Goal: Information Seeking & Learning: Learn about a topic

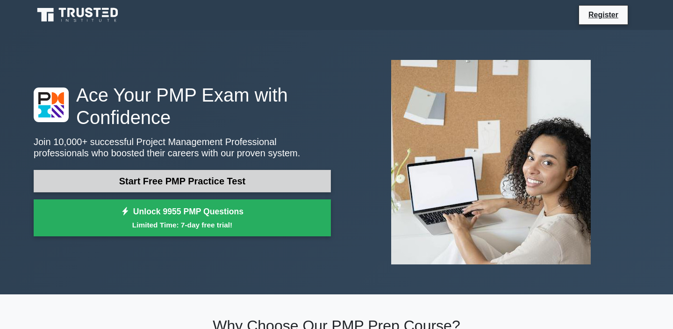
click at [279, 180] on link "Start Free PMP Practice Test" at bounding box center [182, 181] width 297 height 22
click at [233, 184] on link "Start Free PMP Practice Test" at bounding box center [182, 181] width 297 height 22
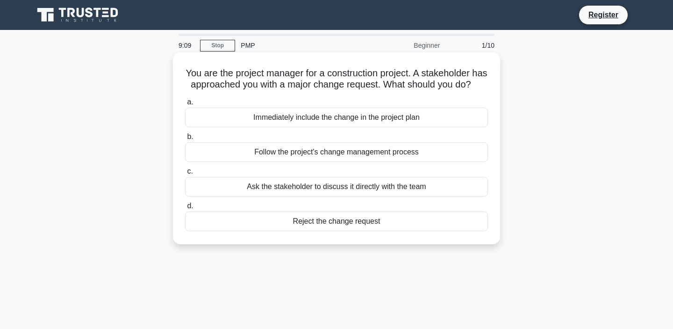
click at [369, 159] on div "Follow the project's change management process" at bounding box center [336, 152] width 303 height 20
click at [185, 140] on input "b. Follow the project's change management process" at bounding box center [185, 137] width 0 height 6
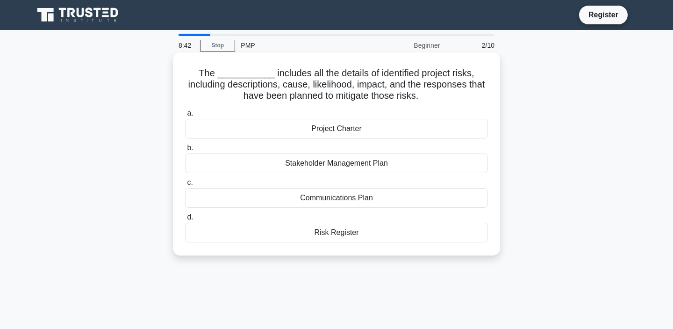
click at [368, 163] on div "Stakeholder Management Plan" at bounding box center [336, 163] width 303 height 20
click at [185, 151] on input "b. Stakeholder Management Plan" at bounding box center [185, 148] width 0 height 6
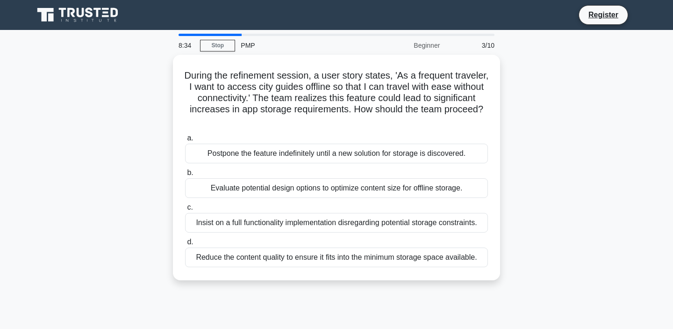
click at [214, 35] on div at bounding box center [210, 35] width 63 height 2
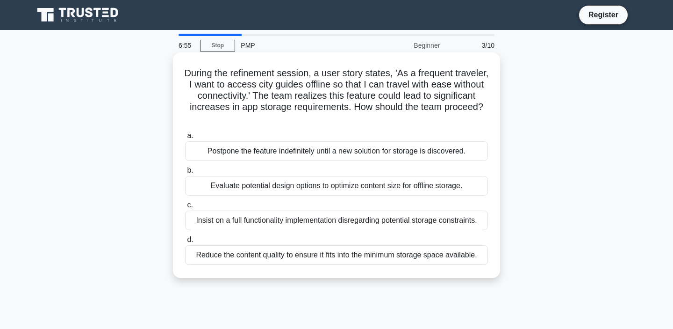
click at [375, 253] on div "Reduce the content quality to ensure it fits into the minimum storage space ava…" at bounding box center [336, 255] width 303 height 20
click at [185, 243] on input "d. Reduce the content quality to ensure it fits into the minimum storage space …" at bounding box center [185, 240] width 0 height 6
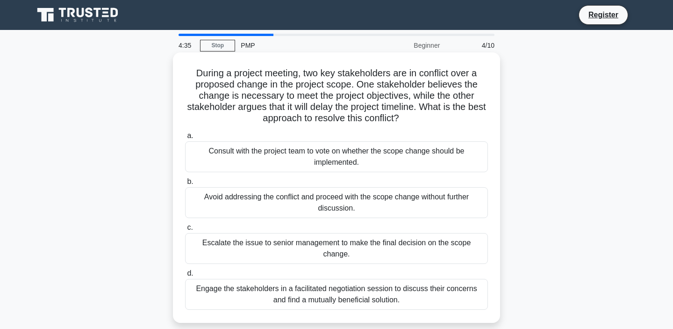
click at [414, 291] on div "Engage the stakeholders in a facilitated negotiation session to discuss their c…" at bounding box center [336, 294] width 303 height 31
click at [185, 276] on input "d. Engage the stakeholders in a facilitated negotiation session to discuss thei…" at bounding box center [185, 273] width 0 height 6
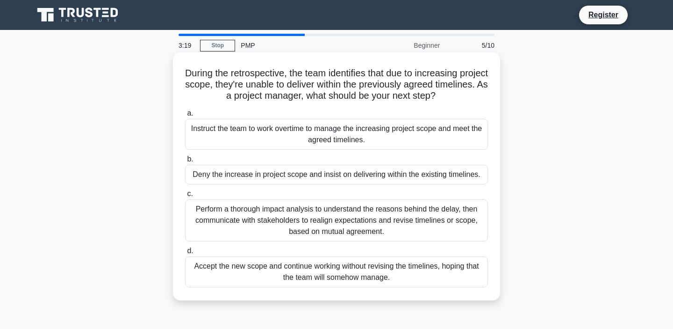
click at [381, 205] on div "Perform a thorough impact analysis to understand the reasons behind the delay, …" at bounding box center [336, 220] width 303 height 42
click at [185, 197] on input "c. Perform a thorough impact analysis to understand the reasons behind the dela…" at bounding box center [185, 194] width 0 height 6
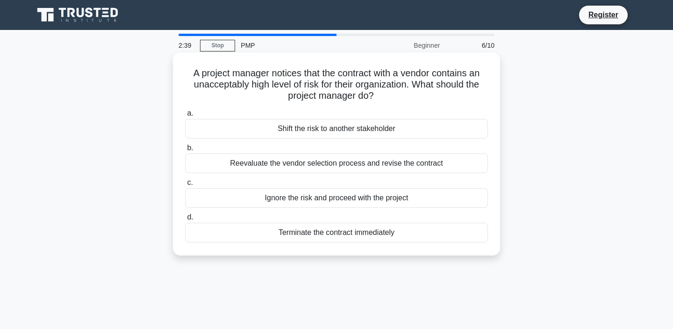
click at [371, 163] on div "Reevaluate the vendor selection process and revise the contract" at bounding box center [336, 163] width 303 height 20
click at [185, 151] on input "b. Reevaluate the vendor selection process and revise the contract" at bounding box center [185, 148] width 0 height 6
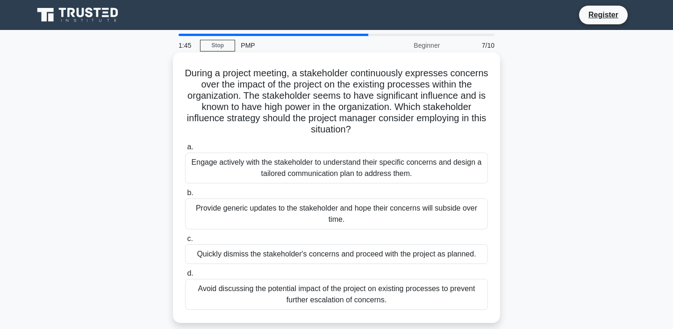
click at [381, 169] on div "Engage actively with the stakeholder to understand their specific concerns and …" at bounding box center [336, 167] width 303 height 31
click at [185, 150] on input "a. Engage actively with the stakeholder to understand their specific concerns a…" at bounding box center [185, 147] width 0 height 6
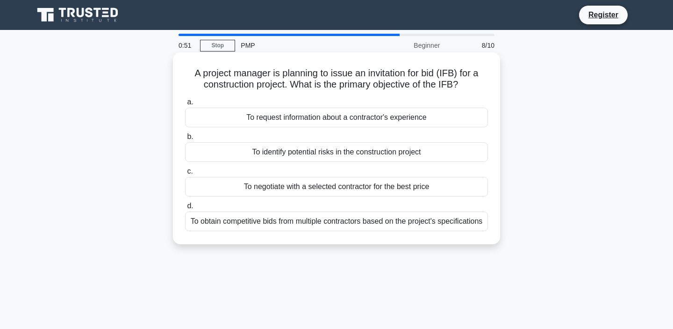
click at [384, 223] on div "To obtain competitive bids from multiple contractors based on the project's spe…" at bounding box center [336, 221] width 303 height 20
click at [185, 209] on input "d. To obtain competitive bids from multiple contractors based on the project's …" at bounding box center [185, 206] width 0 height 6
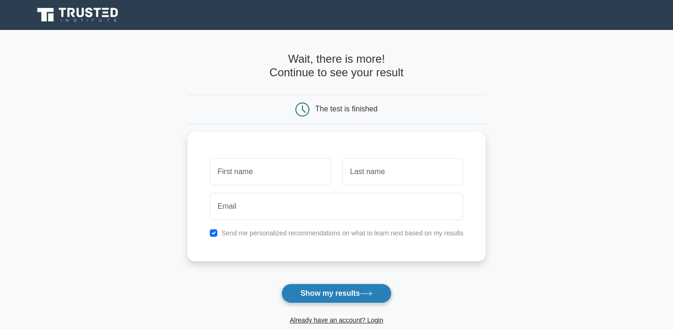
click at [344, 290] on button "Show my results" at bounding box center [337, 293] width 110 height 20
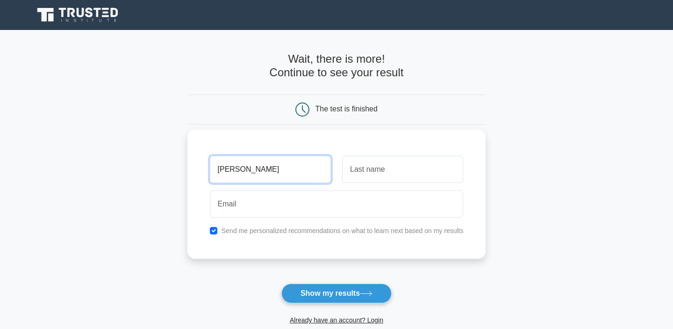
type input "Sumathi"
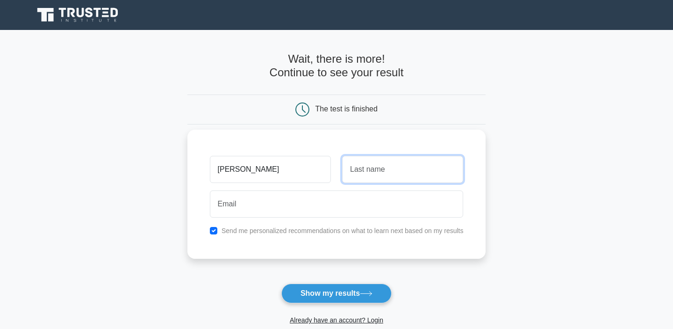
click at [368, 175] on input "text" at bounding box center [402, 169] width 121 height 27
type input "Selvakumar"
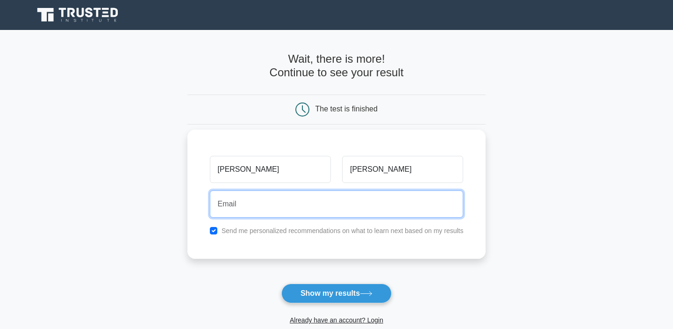
click at [322, 208] on input "email" at bounding box center [337, 203] width 254 height 27
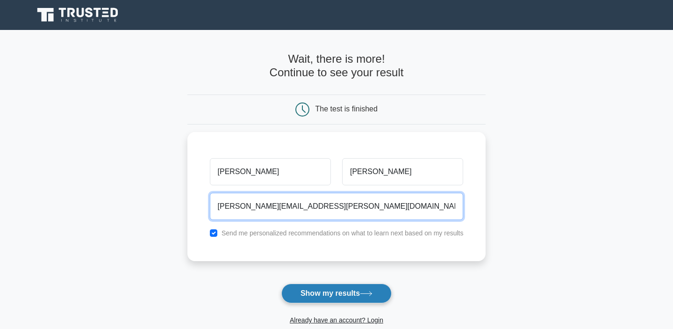
type input "sumati.selvakumar@gmail.com"
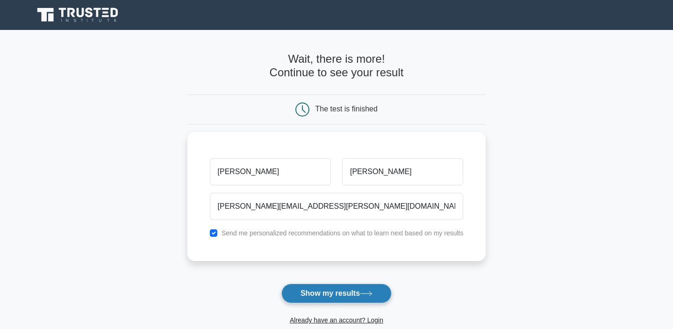
click at [318, 287] on button "Show my results" at bounding box center [337, 293] width 110 height 20
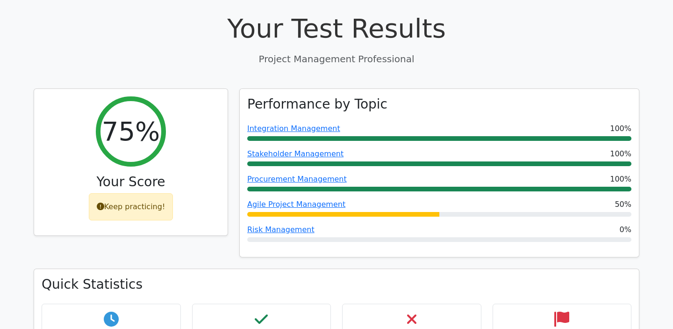
scroll to position [333, 0]
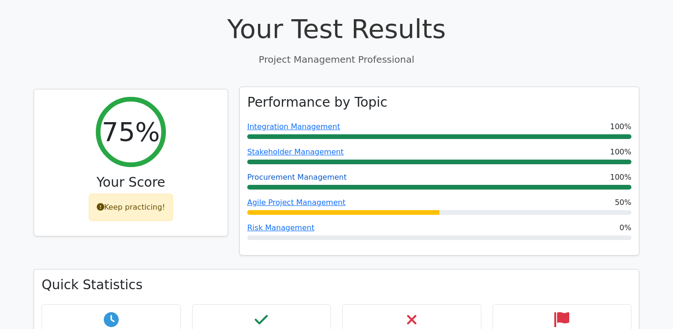
click at [327, 173] on link "Procurement Management" at bounding box center [297, 177] width 100 height 9
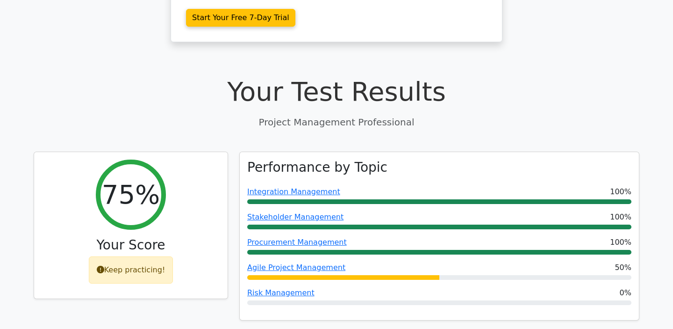
scroll to position [0, 0]
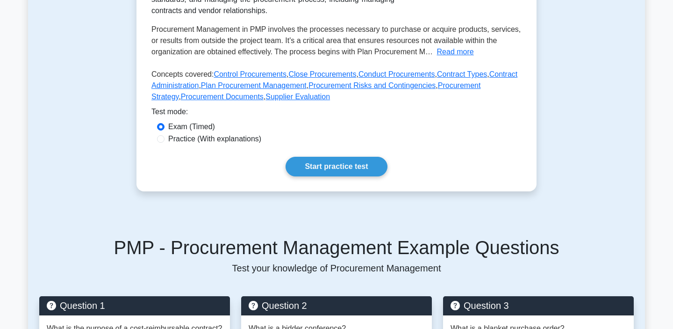
scroll to position [277, 0]
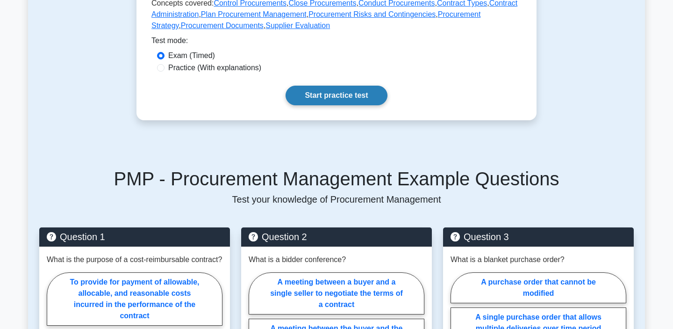
click at [351, 100] on link "Start practice test" at bounding box center [336, 96] width 101 height 20
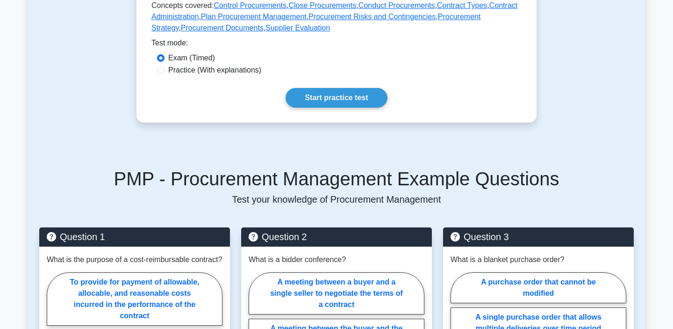
scroll to position [0, 0]
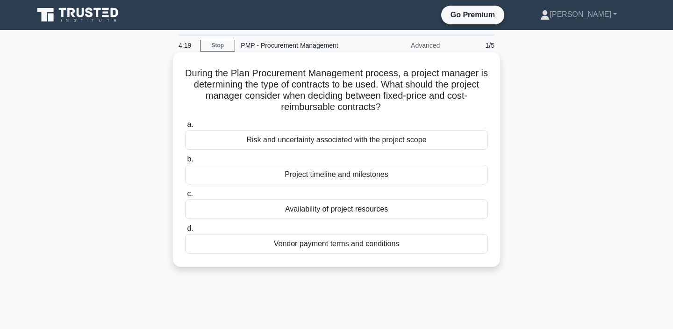
click at [365, 246] on div "Vendor payment terms and conditions" at bounding box center [336, 244] width 303 height 20
click at [185, 232] on input "d. Vendor payment terms and conditions" at bounding box center [185, 228] width 0 height 6
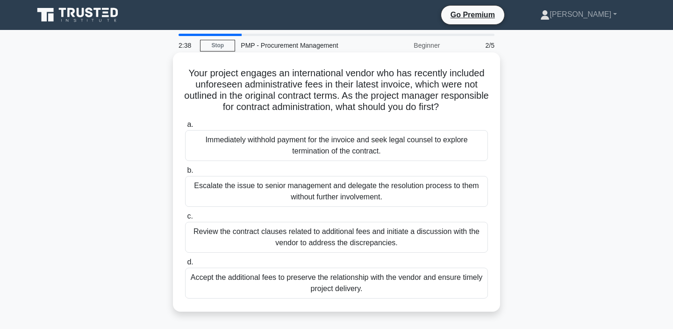
click at [354, 222] on label "c. Review the contract clauses related to additional fees and initiate a discus…" at bounding box center [336, 231] width 303 height 42
click at [185, 219] on input "c. Review the contract clauses related to additional fees and initiate a discus…" at bounding box center [185, 216] width 0 height 6
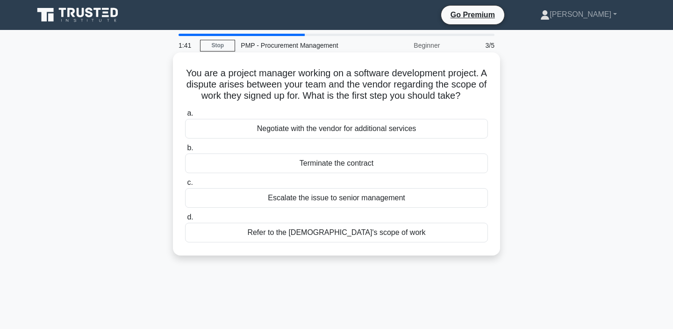
click at [375, 232] on div "Refer to the contract's scope of work" at bounding box center [336, 233] width 303 height 20
click at [185, 220] on input "d. Refer to the contract's scope of work" at bounding box center [185, 217] width 0 height 6
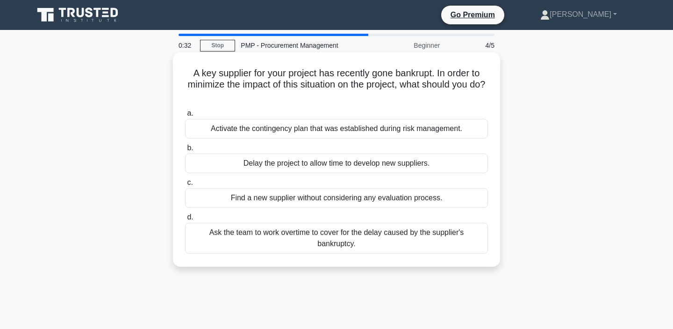
click at [421, 242] on div "Ask the team to work overtime to cover for the delay caused by the supplier's b…" at bounding box center [336, 238] width 303 height 31
click at [185, 220] on input "d. Ask the team to work overtime to cover for the delay caused by the supplier'…" at bounding box center [185, 217] width 0 height 6
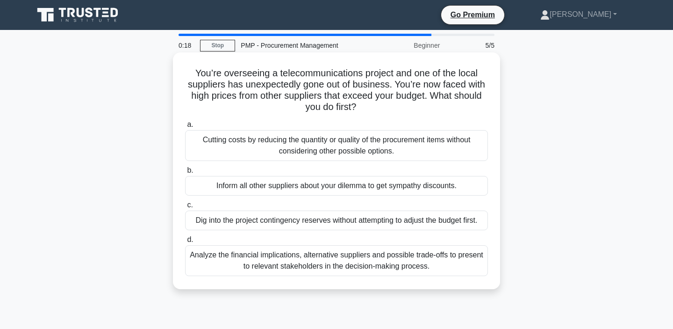
click at [417, 258] on div "Analyze the financial implications, alternative suppliers and possible trade-of…" at bounding box center [336, 260] width 303 height 31
click at [185, 243] on input "d. Analyze the financial implications, alternative suppliers and possible trade…" at bounding box center [185, 240] width 0 height 6
